Goal: Information Seeking & Learning: Learn about a topic

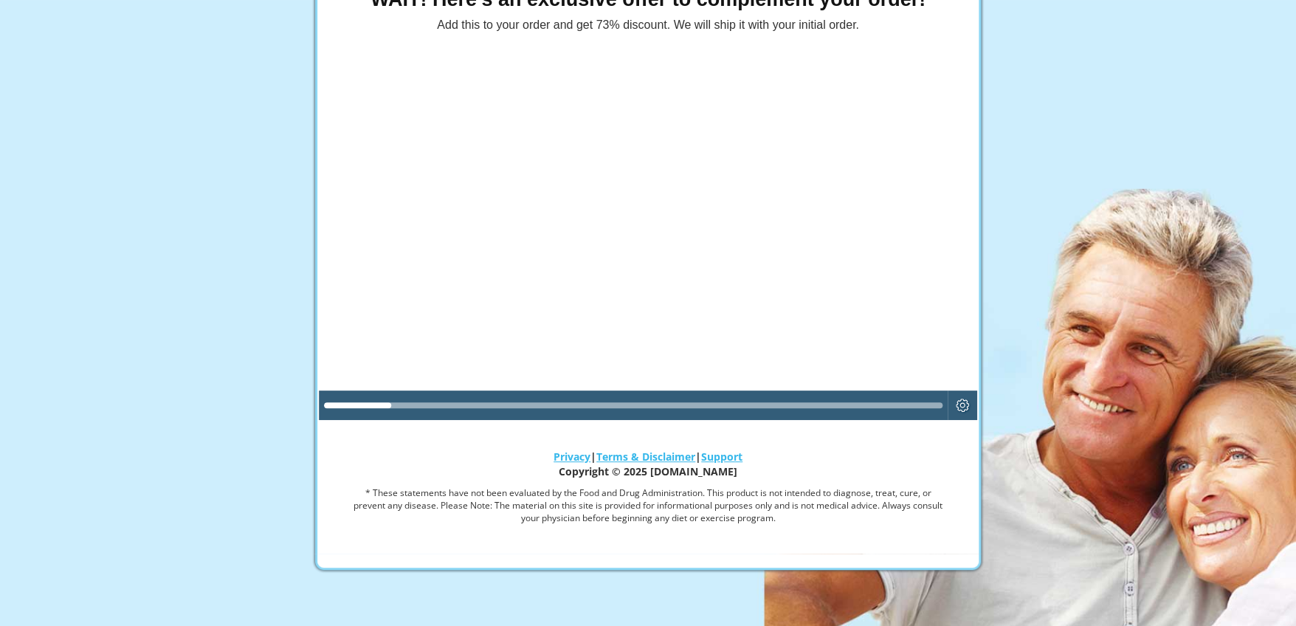
scroll to position [135, 0]
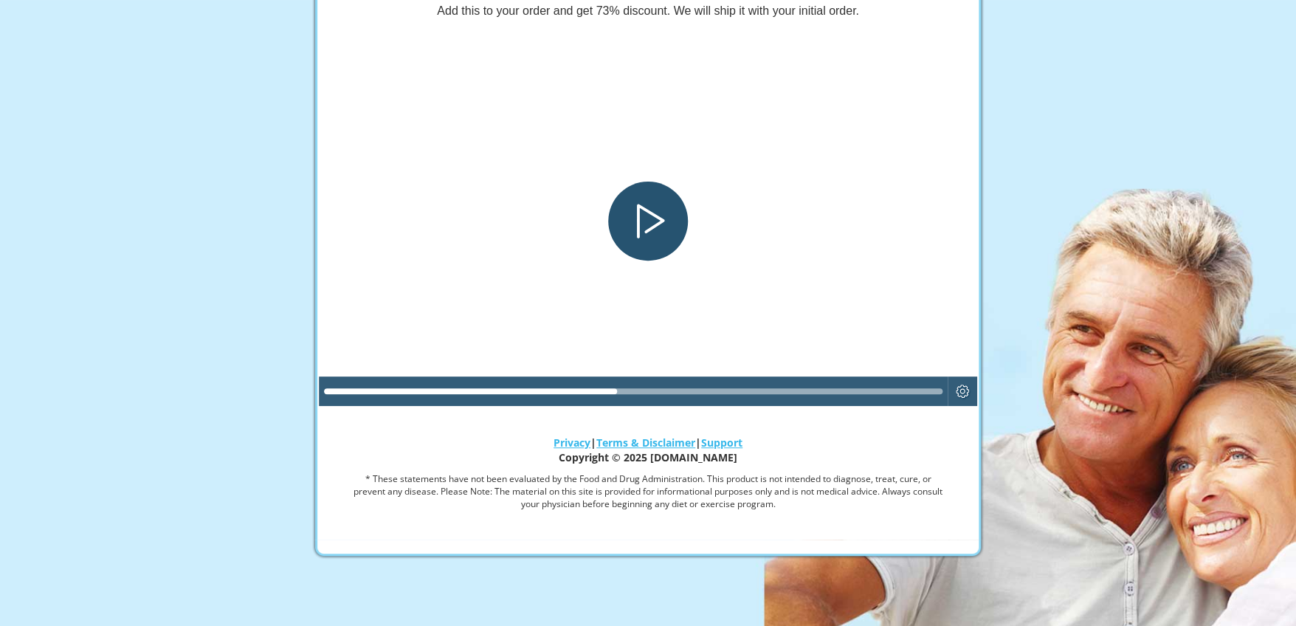
click at [650, 209] on div "Play" at bounding box center [647, 221] width 79 height 79
click at [751, 277] on div at bounding box center [648, 220] width 658 height 371
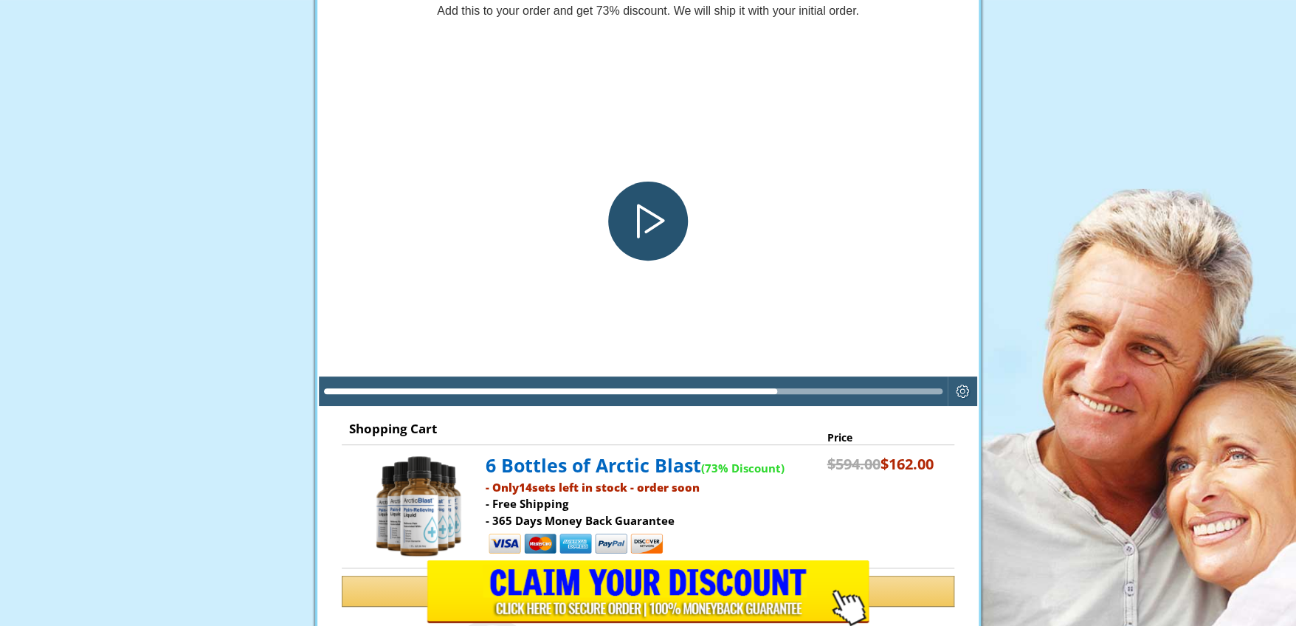
click at [647, 214] on div "Play" at bounding box center [647, 221] width 79 height 79
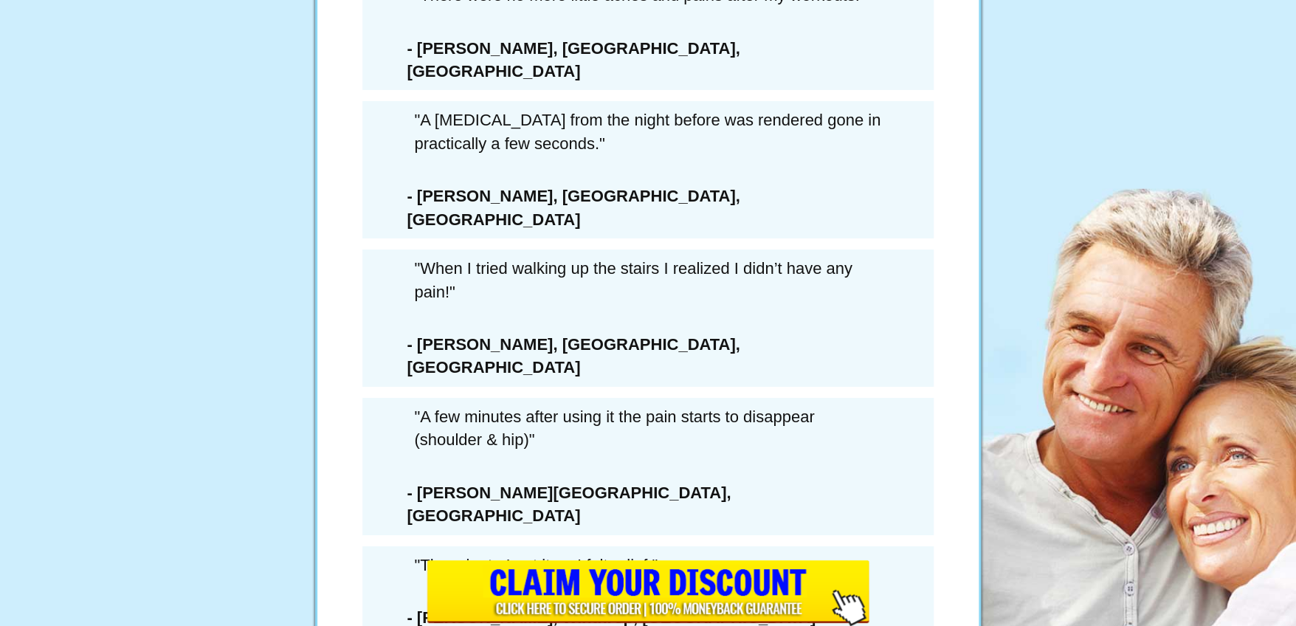
scroll to position [8454, 0]
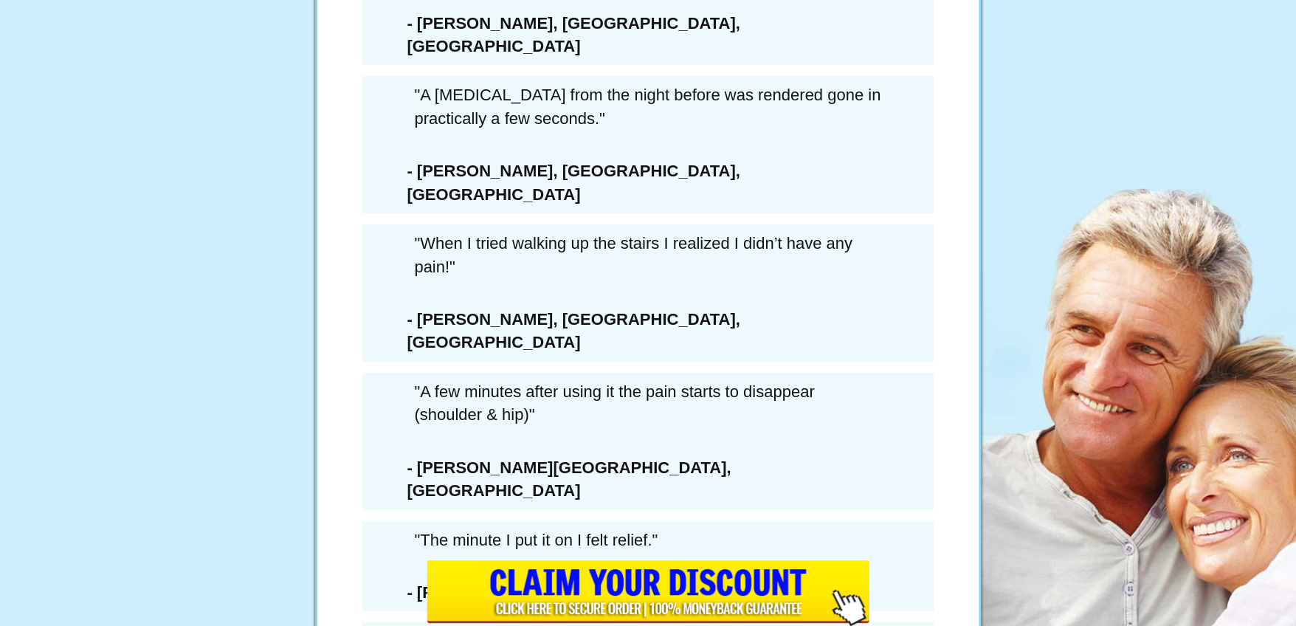
drag, startPoint x: 746, startPoint y: 455, endPoint x: 551, endPoint y: 455, distance: 195.6
drag, startPoint x: 551, startPoint y: 455, endPoint x: 560, endPoint y: 455, distance: 8.9
copy p "Copyright © 2025 [DOMAIN_NAME]"
